Goal: Task Accomplishment & Management: Use online tool/utility

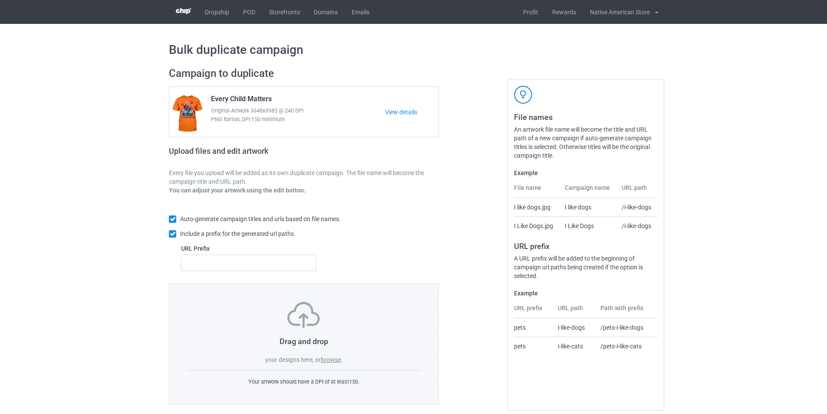
scroll to position [10, 0]
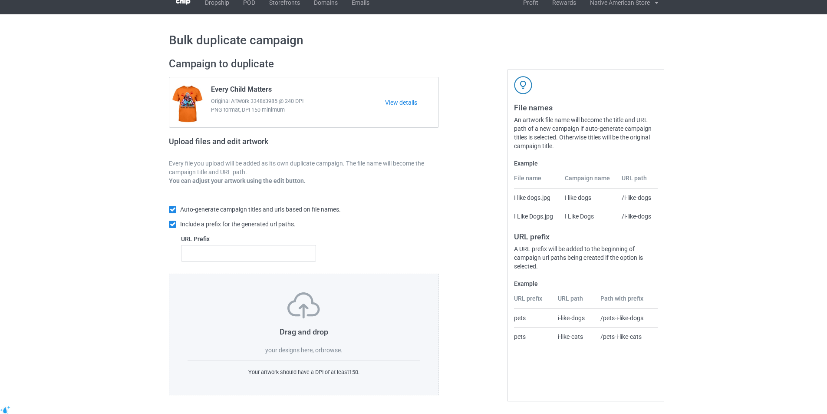
click at [333, 351] on label "browse" at bounding box center [331, 349] width 20 height 7
click at [0, 0] on input "browse" at bounding box center [0, 0] width 0 height 0
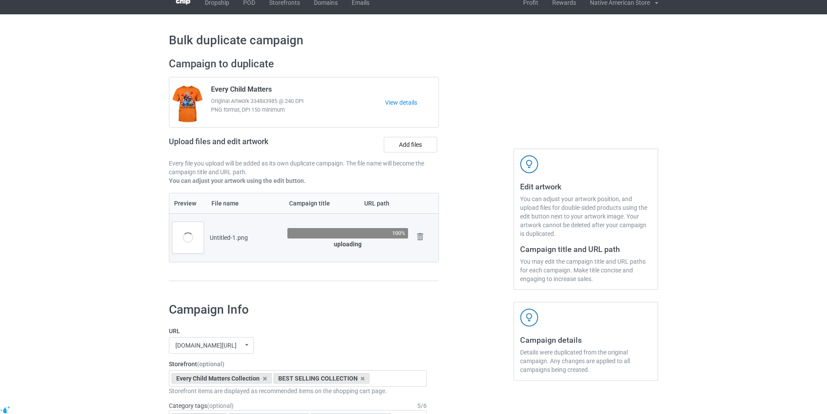
click at [457, 52] on div at bounding box center [476, 173] width 62 height 244
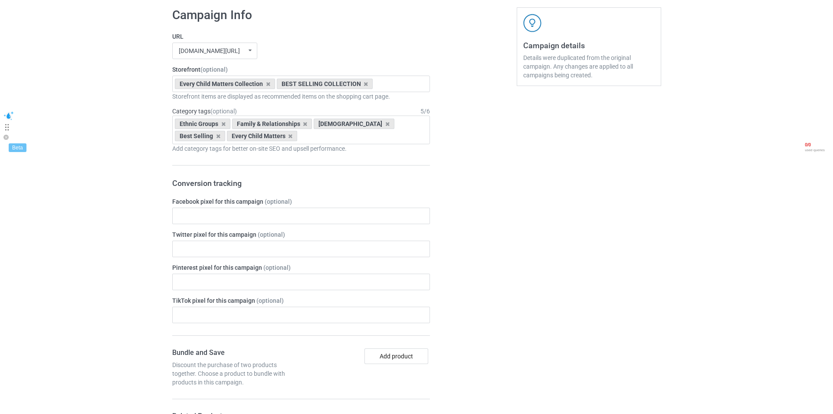
scroll to position [130, 0]
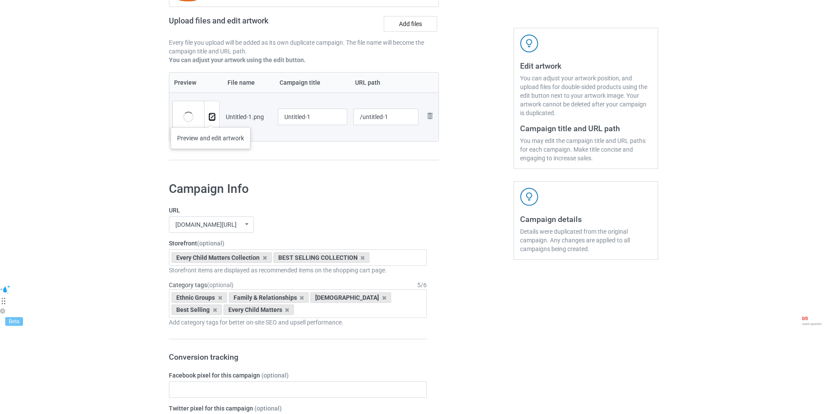
click at [210, 118] on img at bounding box center [212, 117] width 6 height 6
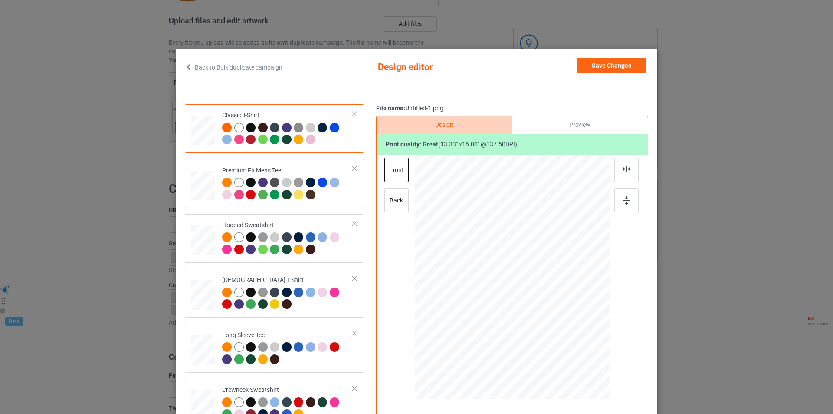
click at [391, 20] on div "Back to Bulk duplicate campaign Design editor Save Changes Classic T-Shirt Prem…" at bounding box center [416, 207] width 833 height 414
click at [574, 31] on div "Back to Bulk duplicate campaign Design editor Save Changes Classic T-Shirt Prem…" at bounding box center [416, 207] width 833 height 414
click at [529, 19] on div "Back to Bulk duplicate campaign Design editor Save Changes Classic T-Shirt Prem…" at bounding box center [416, 207] width 833 height 414
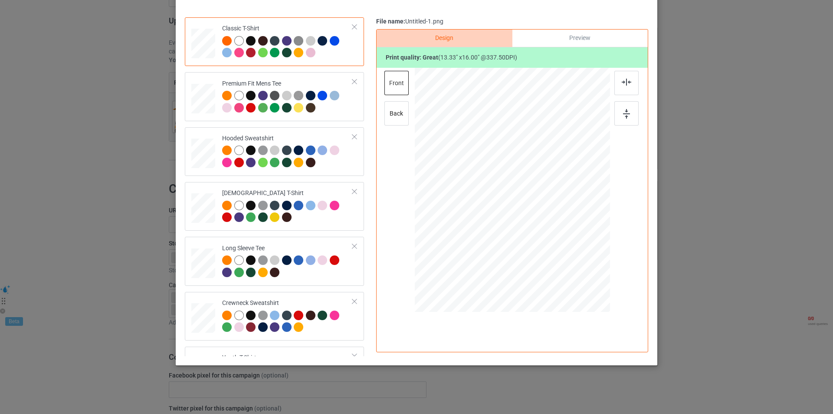
click at [826, 299] on div "Back to Bulk duplicate campaign Design editor Save Changes Classic T-Shirt Prem…" at bounding box center [416, 207] width 833 height 414
click at [777, 243] on div "Back to Bulk duplicate campaign Design editor Save Changes Classic T-Shirt Prem…" at bounding box center [416, 207] width 833 height 414
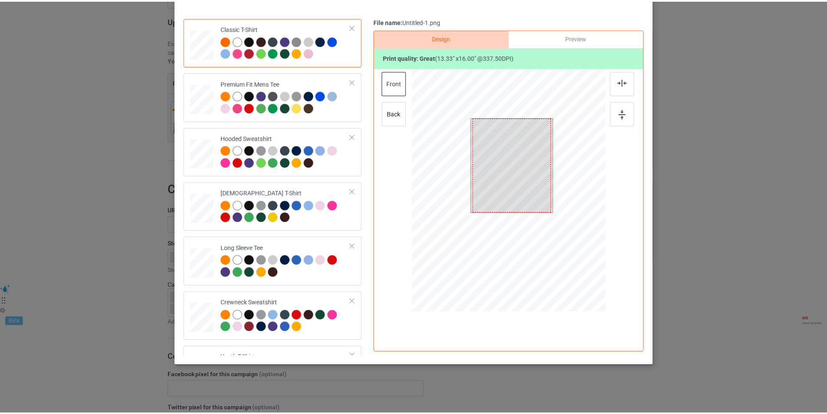
scroll to position [0, 0]
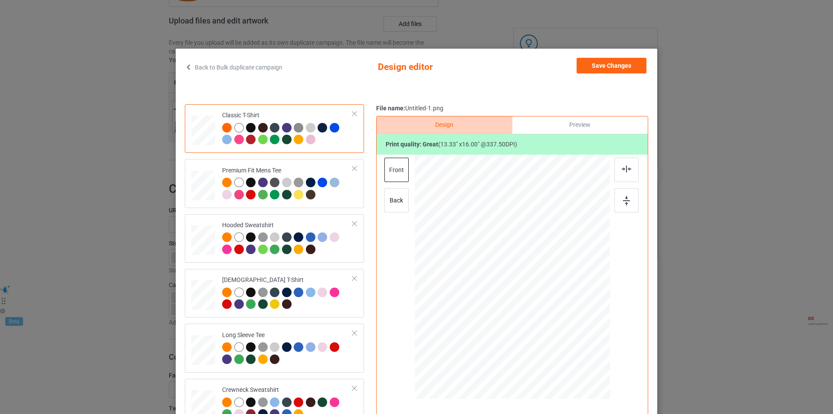
click at [181, 67] on div "Back to Bulk duplicate campaign Design editor Save Changes Classic T-Shirt Prem…" at bounding box center [417, 250] width 482 height 403
click at [185, 66] on icon at bounding box center [188, 67] width 7 height 6
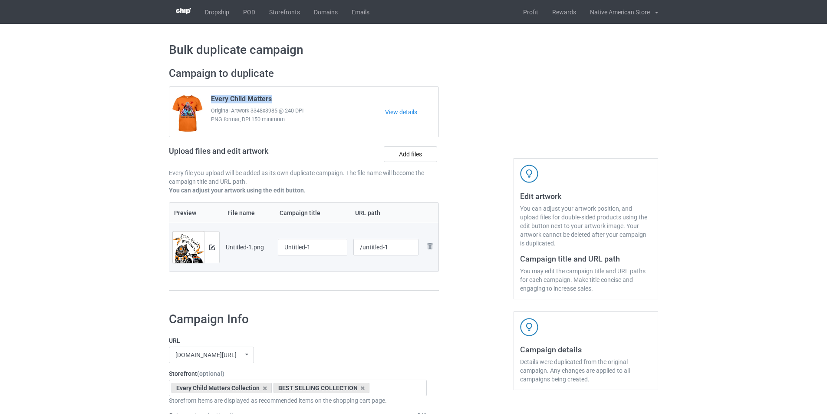
copy span "Every Child Matters"
drag, startPoint x: 211, startPoint y: 99, endPoint x: 274, endPoint y: 100, distance: 63.0
click at [274, 100] on div "Every Child Matters Original Artwork 3348x3985 @ 240 DPI PNG format, DPI 150 mi…" at bounding box center [295, 112] width 180 height 41
click at [317, 247] on input "Untitled-1" at bounding box center [312, 247] width 69 height 16
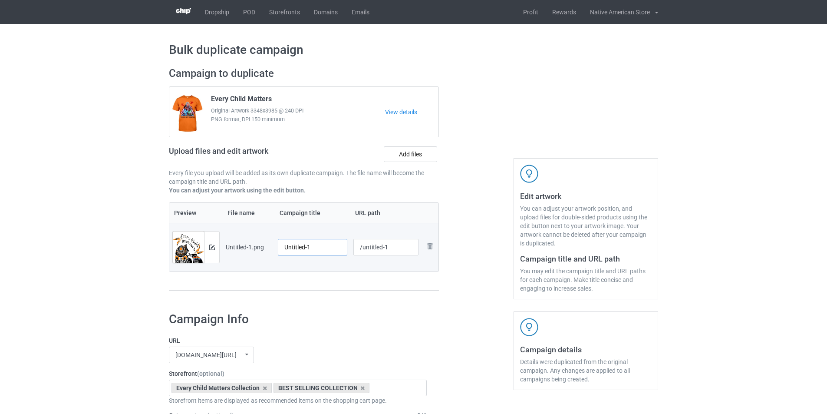
click at [317, 247] on input "Untitled-1" at bounding box center [312, 247] width 69 height 16
paste input "Every Child Matters"
type input "Every Child Matters"
drag, startPoint x: 388, startPoint y: 248, endPoint x: 362, endPoint y: 249, distance: 25.2
click at [362, 249] on input "/untitled-1" at bounding box center [386, 247] width 66 height 16
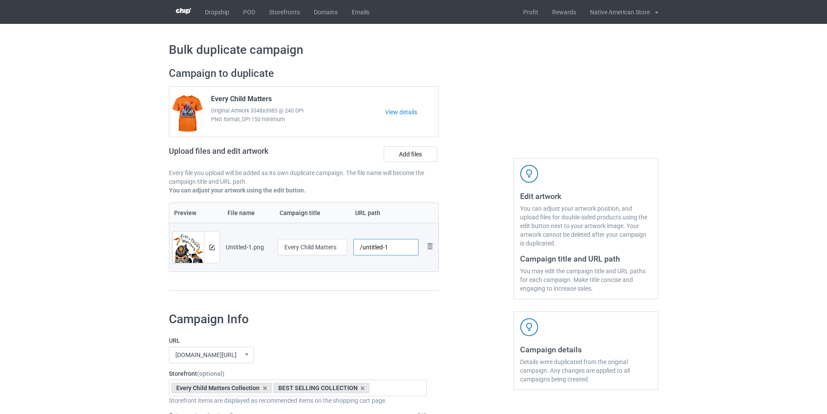
paste input "everychild8"
type input "/everychild84"
click at [467, 229] on div at bounding box center [476, 183] width 62 height 244
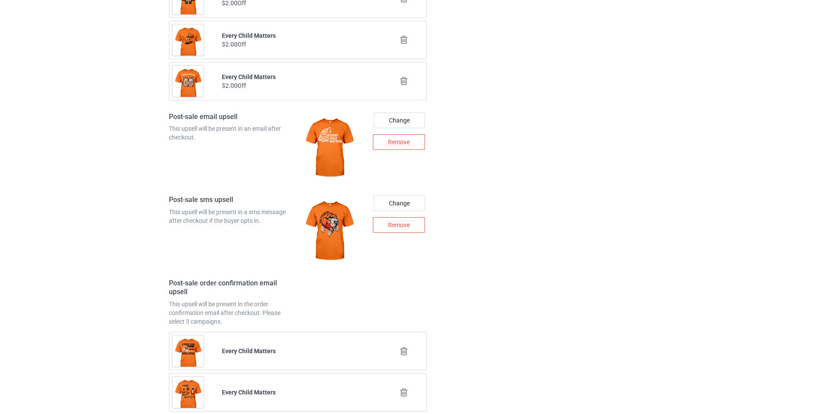
scroll to position [1218, 0]
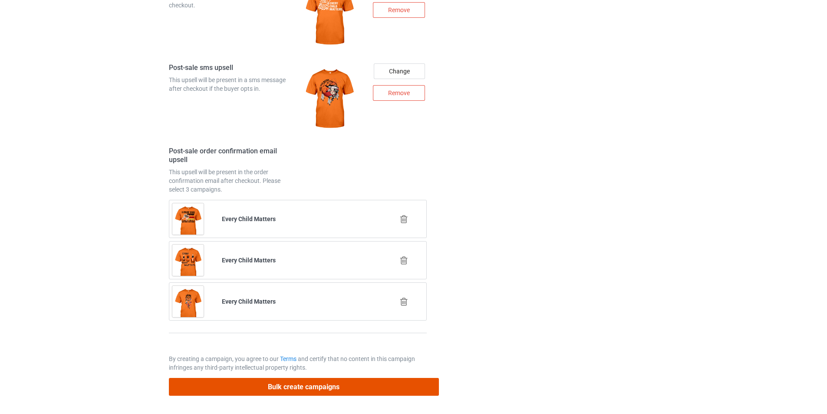
click at [313, 392] on button "Bulk create campaigns" at bounding box center [304, 387] width 270 height 18
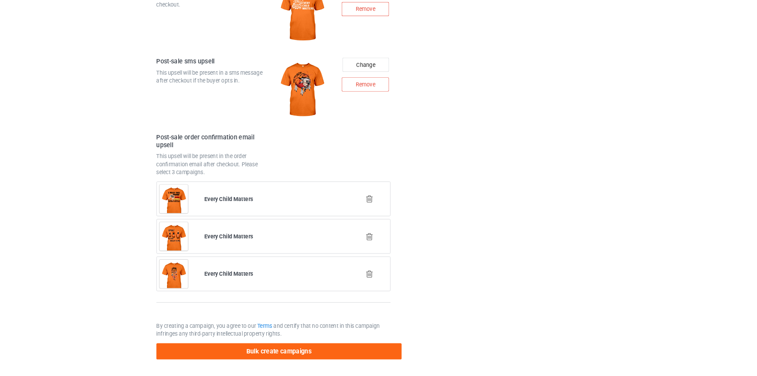
scroll to position [0, 0]
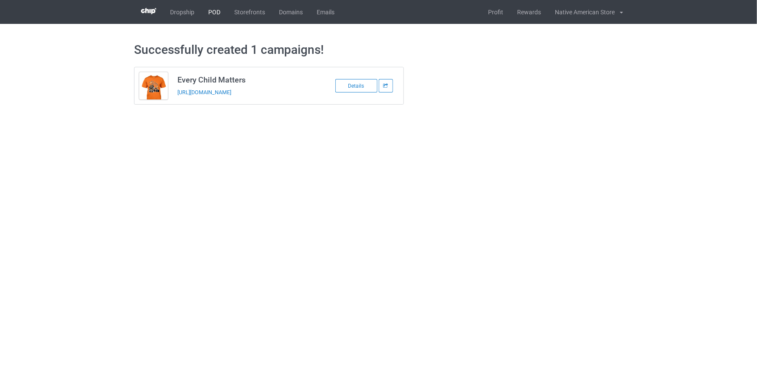
click at [217, 13] on link "POD" at bounding box center [214, 12] width 26 height 24
